Goal: Use online tool/utility: Utilize a website feature to perform a specific function

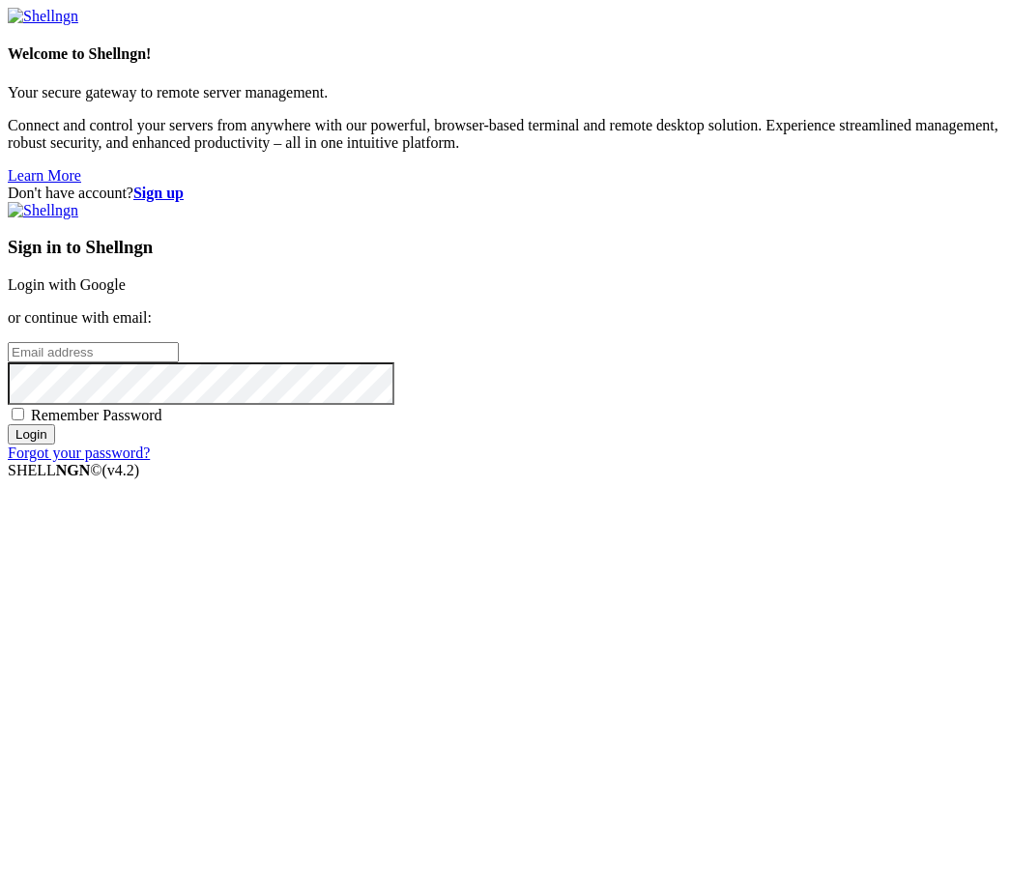
click at [179, 363] on input "email" at bounding box center [93, 352] width 171 height 20
type input "[EMAIL_ADDRESS][DOMAIN_NAME]"
click at [55, 445] on input "Login" at bounding box center [31, 434] width 47 height 20
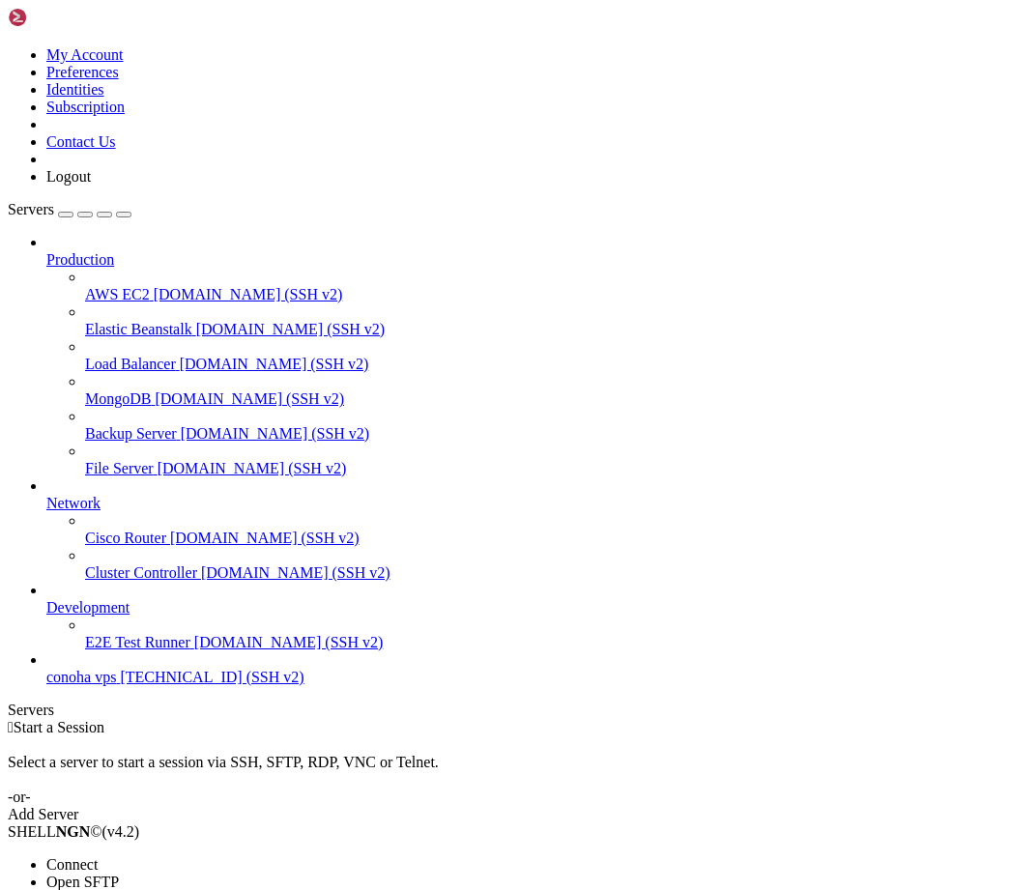
click at [98, 857] on span "Connect" at bounding box center [71, 865] width 51 height 16
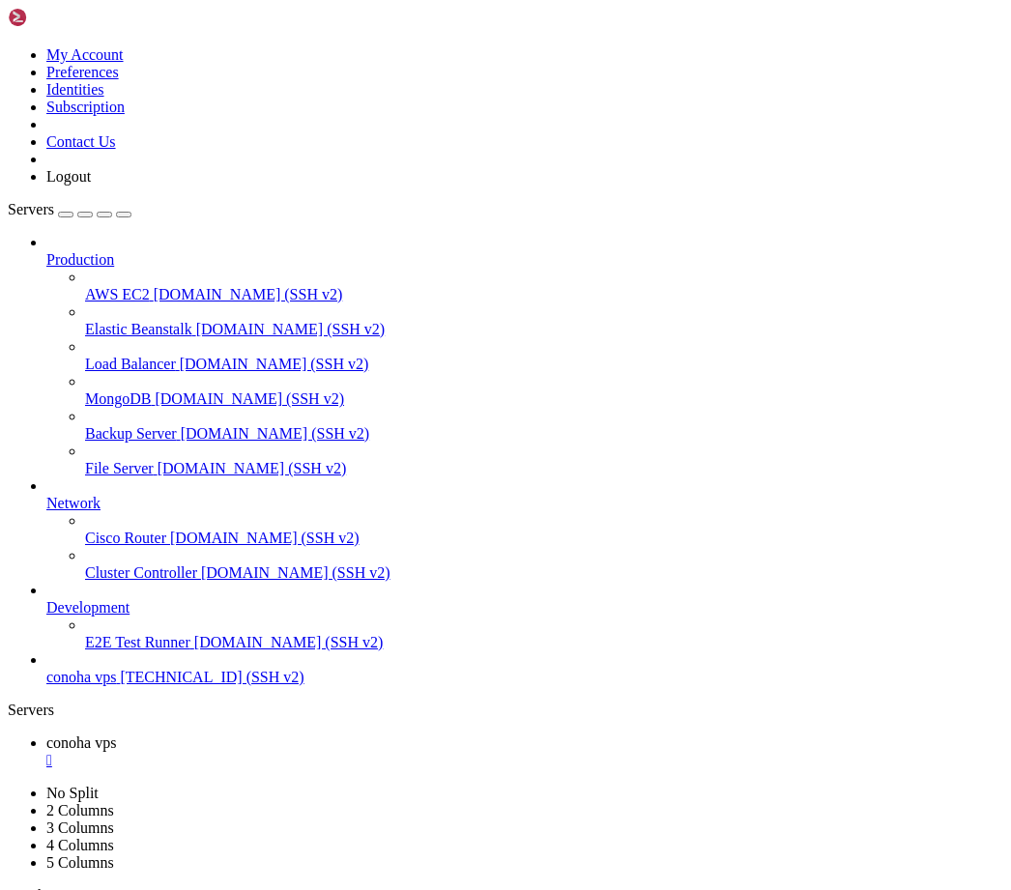
click at [8, 46] on icon at bounding box center [8, 46] width 0 height 0
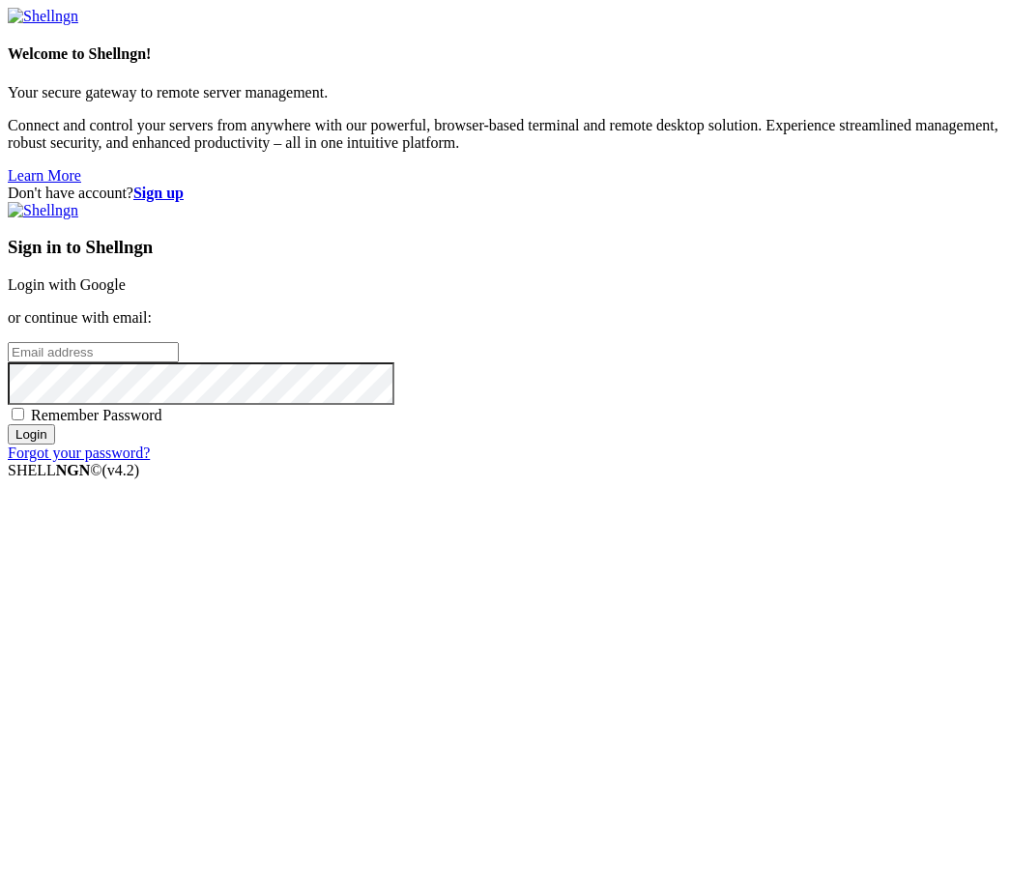
click at [162, 423] on span "Remember Password" at bounding box center [96, 415] width 131 height 16
click at [24, 421] on input "Remember Password" at bounding box center [18, 414] width 13 height 13
checkbox input "true"
click at [179, 363] on input "email" at bounding box center [93, 352] width 171 height 20
type input "[EMAIL_ADDRESS][DOMAIN_NAME]"
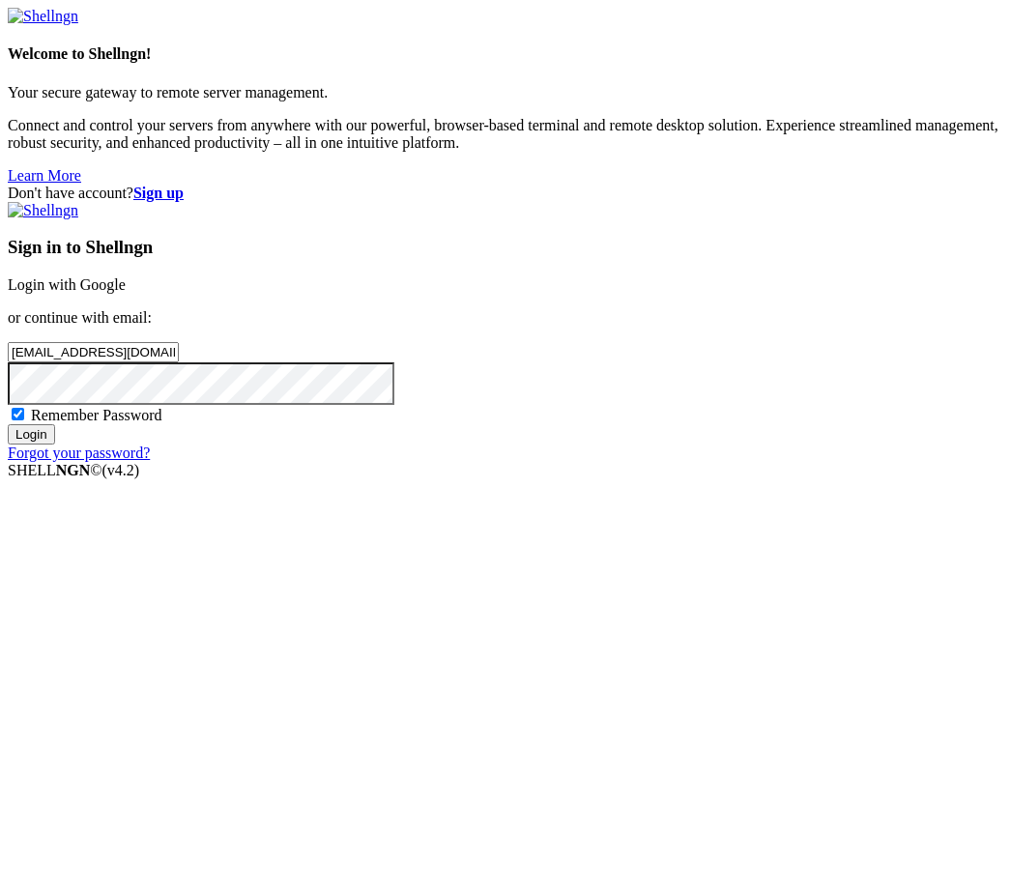
click at [55, 445] on input "Login" at bounding box center [31, 434] width 47 height 20
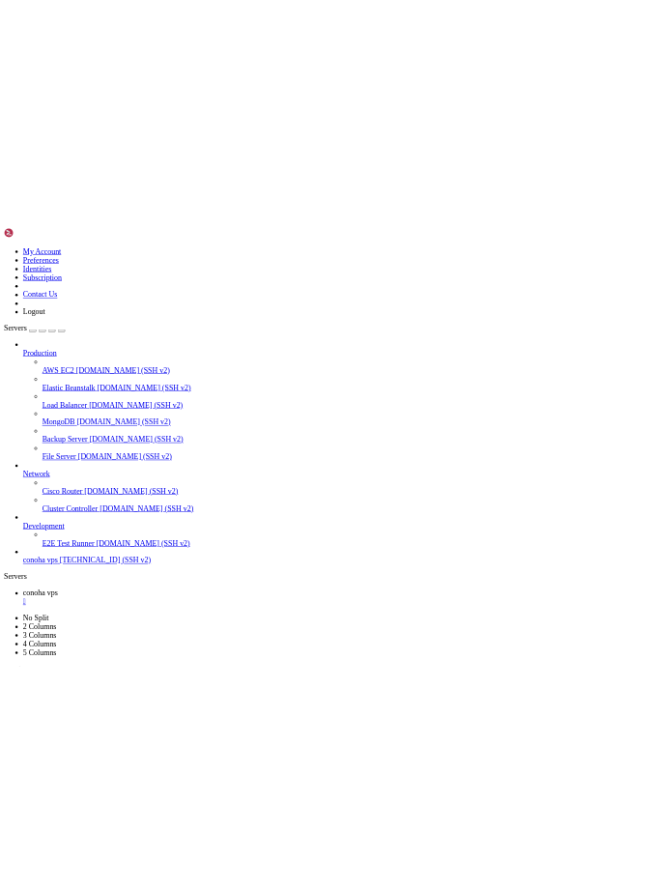
scroll to position [87, 0]
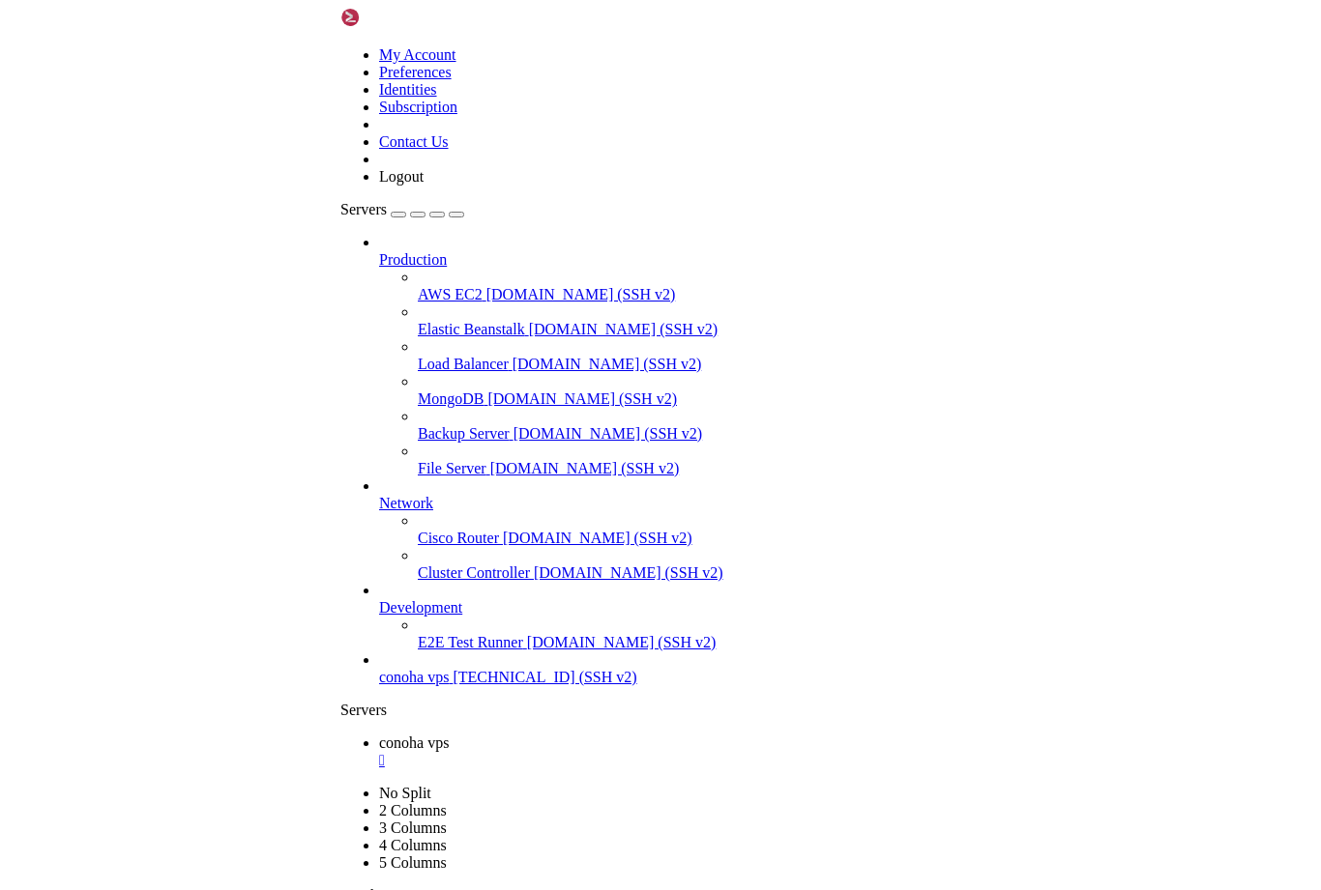
scroll to position [174, 0]
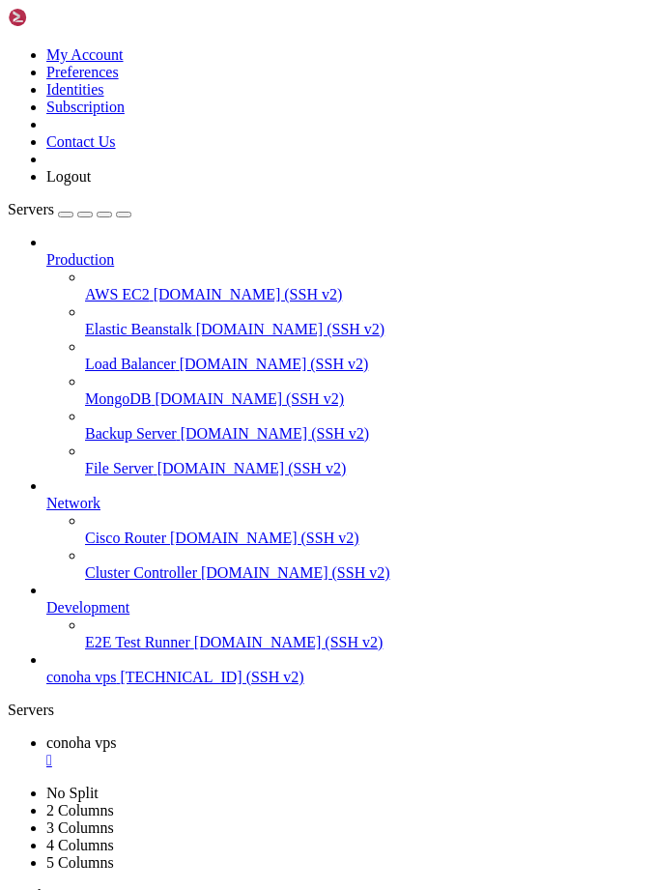
click at [8, 46] on icon at bounding box center [8, 46] width 0 height 0
click at [212, 46] on div at bounding box center [328, 46] width 640 height 0
click at [8, 46] on icon at bounding box center [8, 46] width 0 height 0
click at [474, 46] on div at bounding box center [328, 46] width 640 height 0
